Goal: Transaction & Acquisition: Purchase product/service

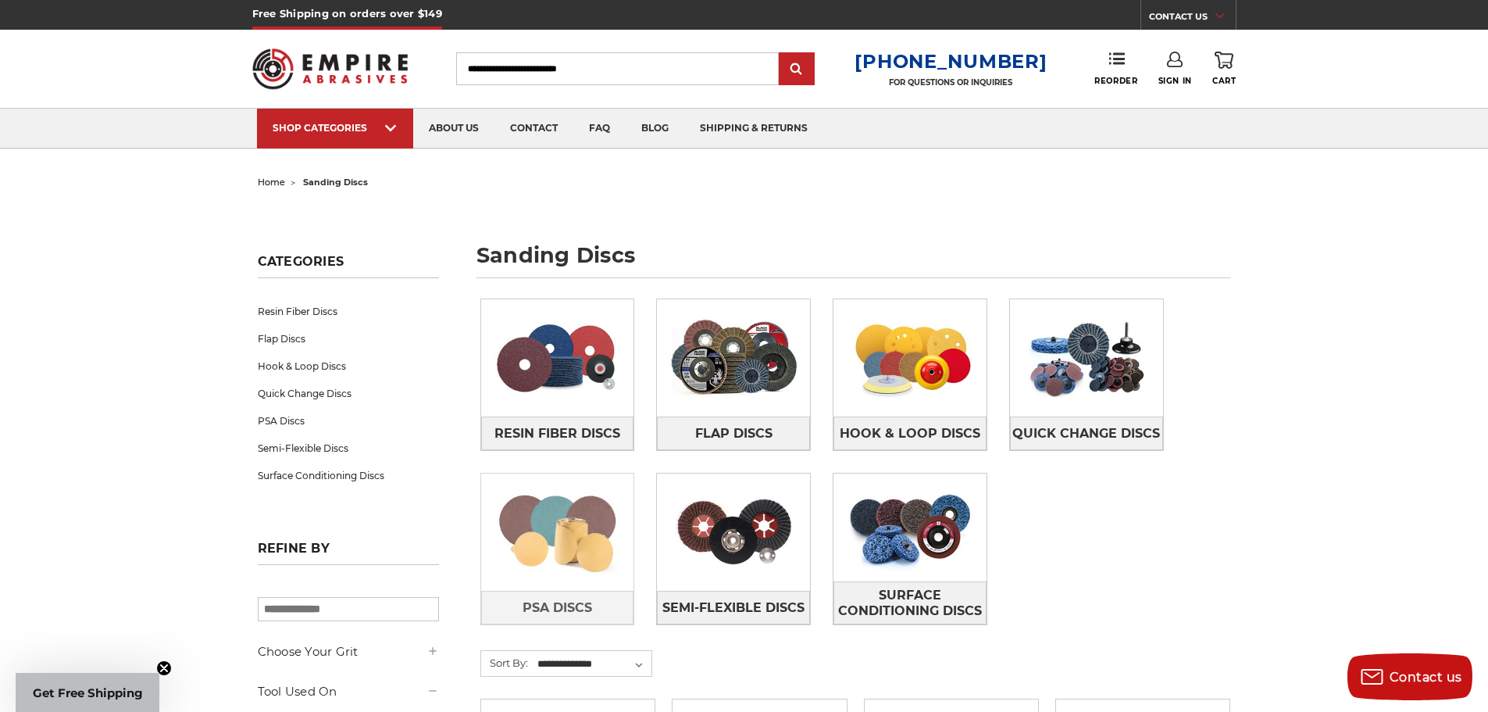
click at [542, 520] on img at bounding box center [557, 532] width 153 height 108
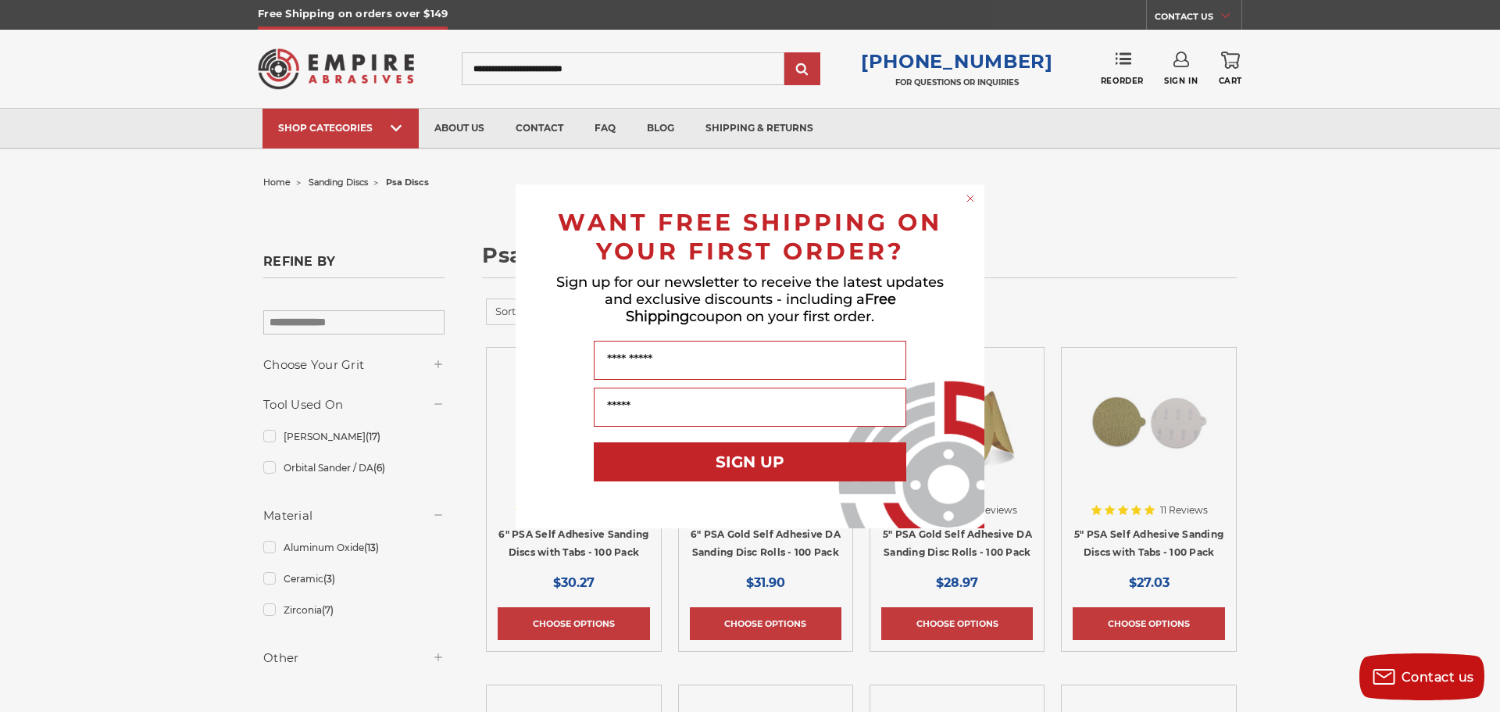
click at [968, 199] on icon "Close dialog" at bounding box center [970, 199] width 16 height 16
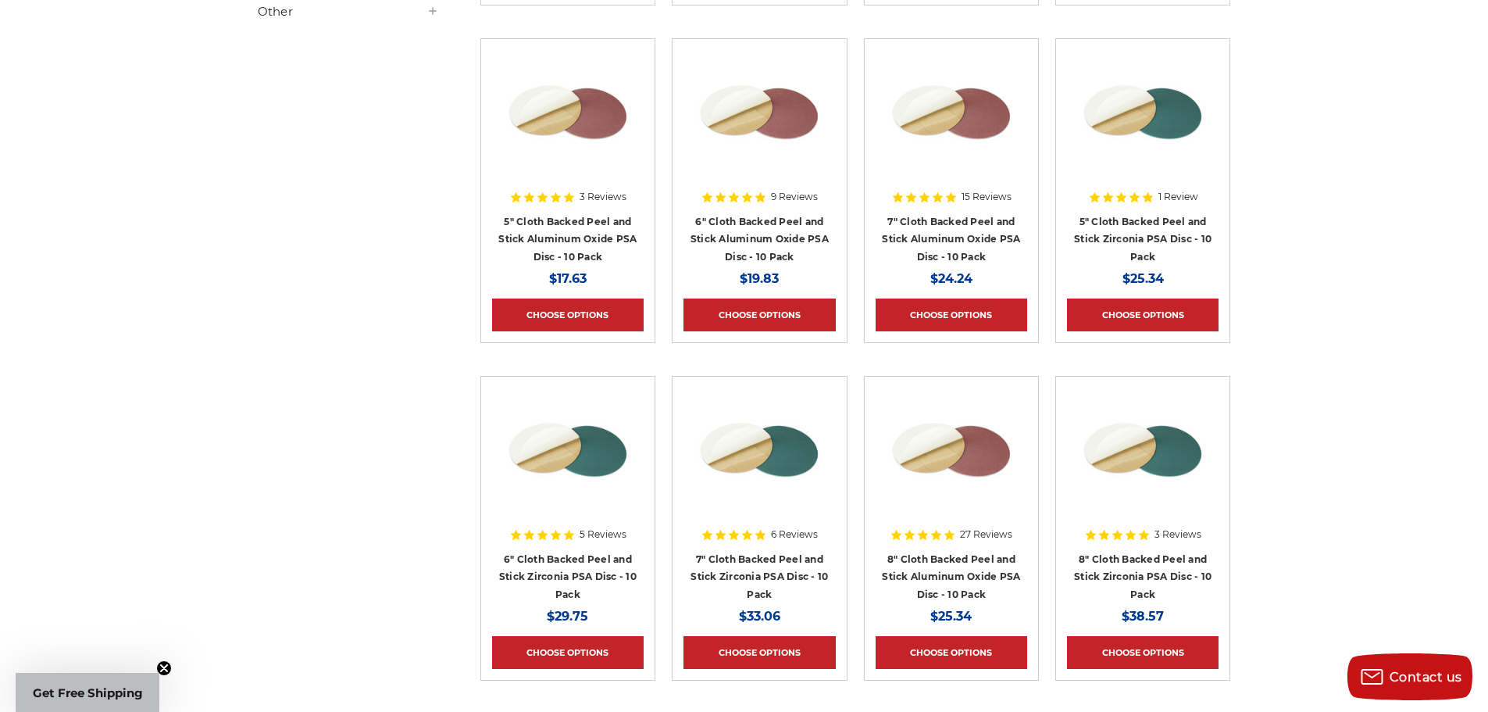
scroll to position [859, 0]
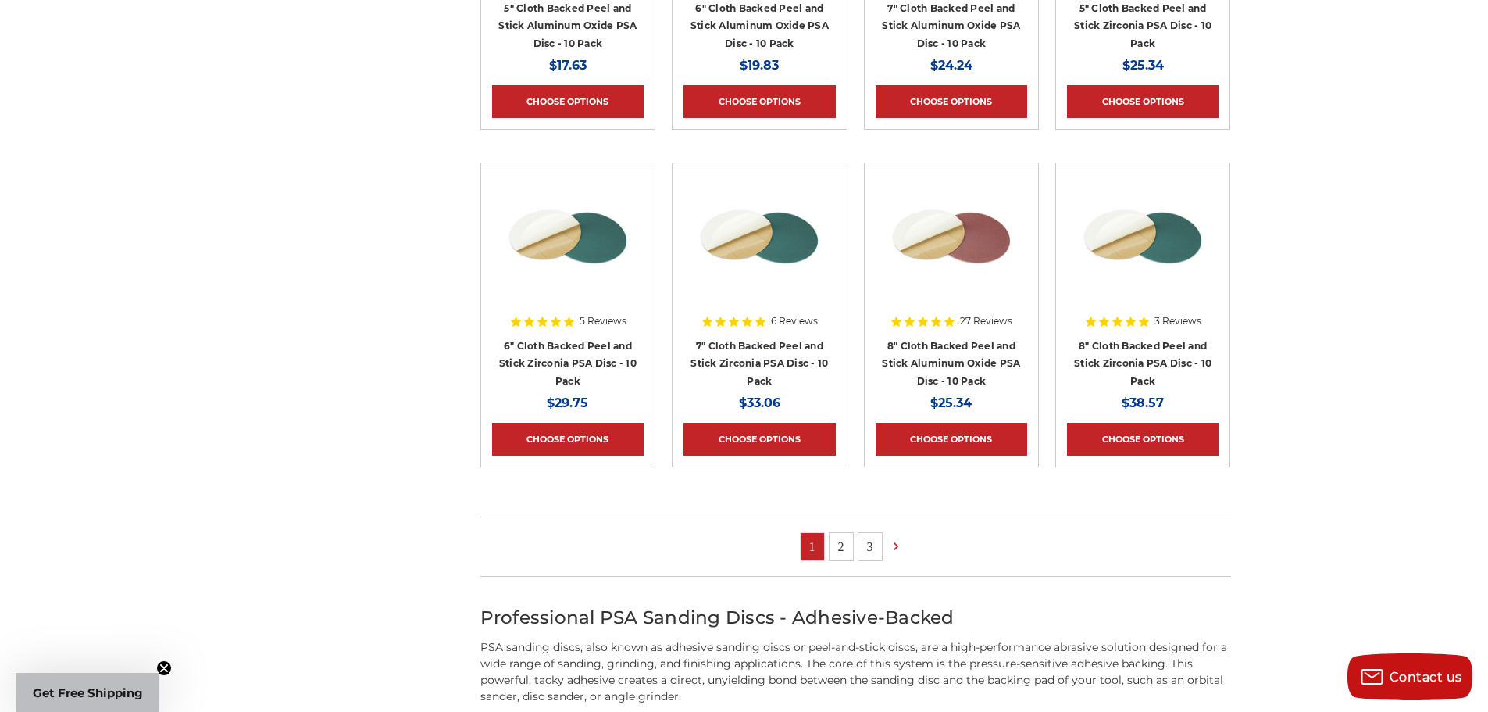
click at [967, 354] on h4 "8" Cloth Backed Peel and Stick Aluminum Oxide PSA Disc - 10 Pack" at bounding box center [952, 363] width 152 height 53
click at [956, 366] on link "8" Cloth Backed Peel and Stick Aluminum Oxide PSA Disc - 10 Pack" at bounding box center [951, 363] width 138 height 47
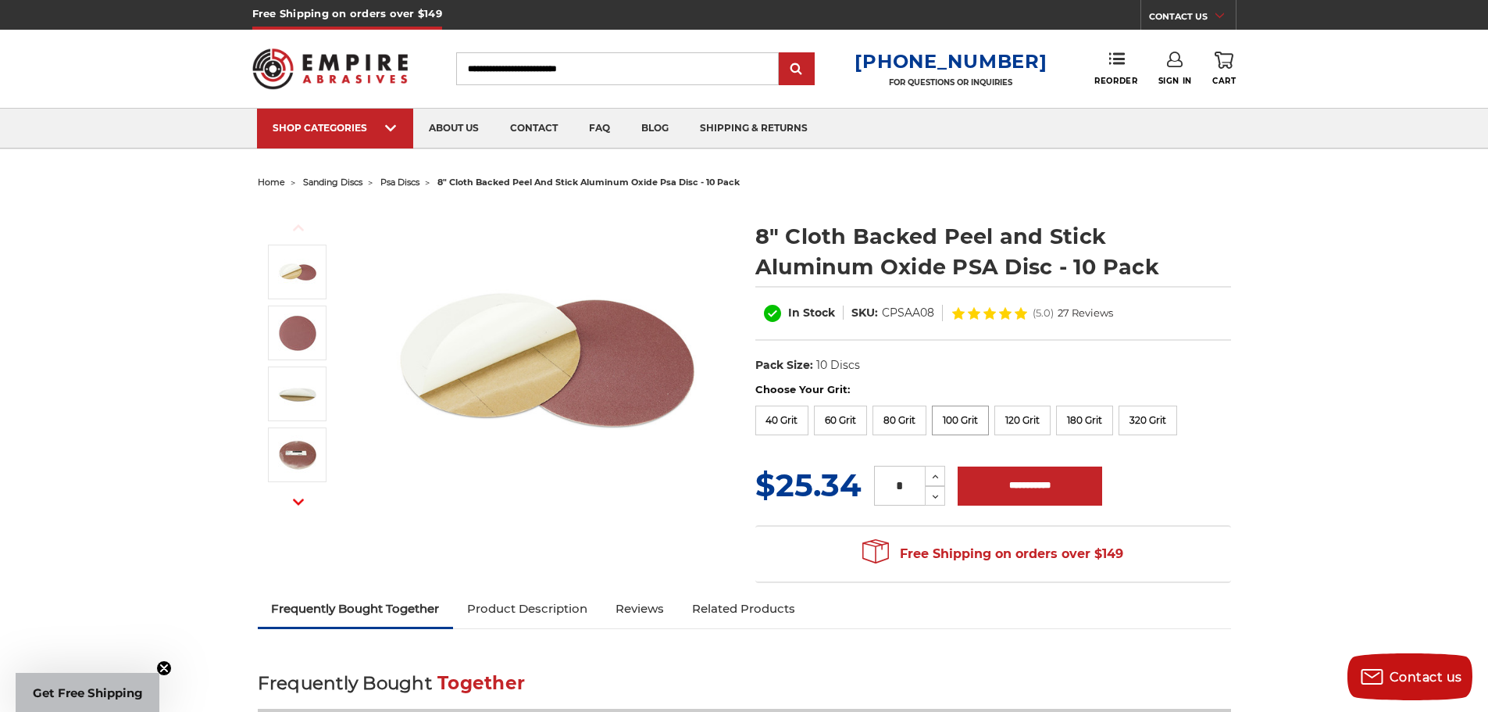
click at [966, 414] on label "100 Grit" at bounding box center [960, 420] width 57 height 30
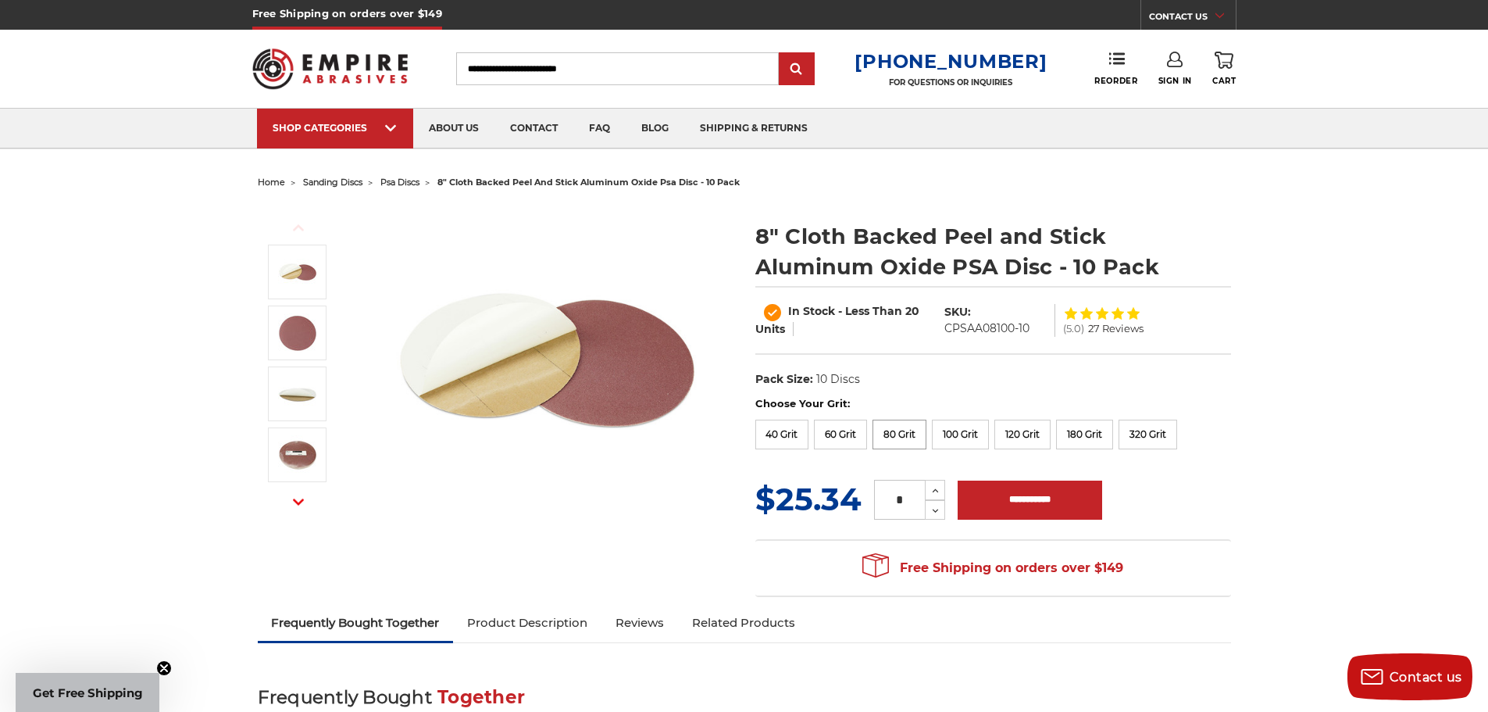
click at [888, 433] on label "80 Grit" at bounding box center [900, 435] width 54 height 30
click at [1035, 432] on label "120 Grit" at bounding box center [1022, 435] width 56 height 30
click at [1105, 430] on label "180 Grit" at bounding box center [1084, 435] width 57 height 30
click at [1168, 427] on label "320 Grit" at bounding box center [1148, 435] width 59 height 30
